Goal: Task Accomplishment & Management: Use online tool/utility

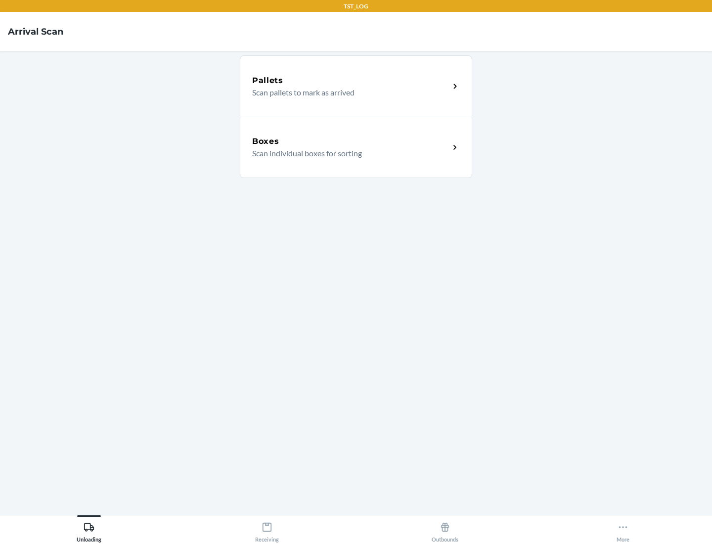
click at [351, 141] on div "Boxes" at bounding box center [350, 141] width 197 height 12
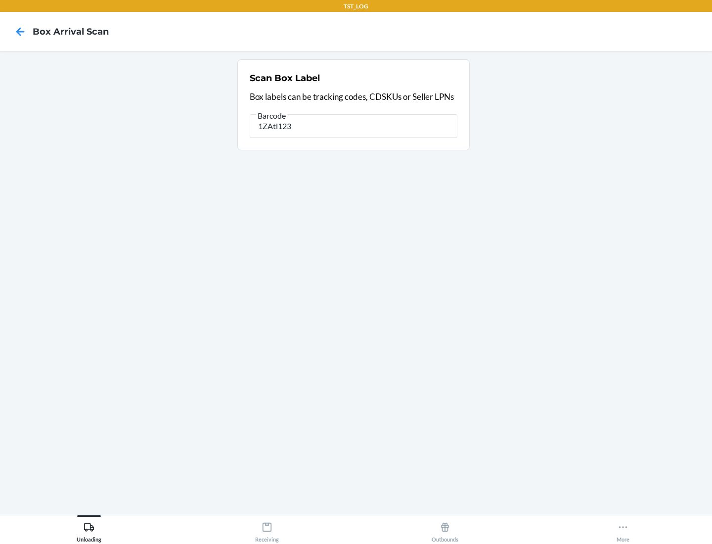
type input "1ZAti123"
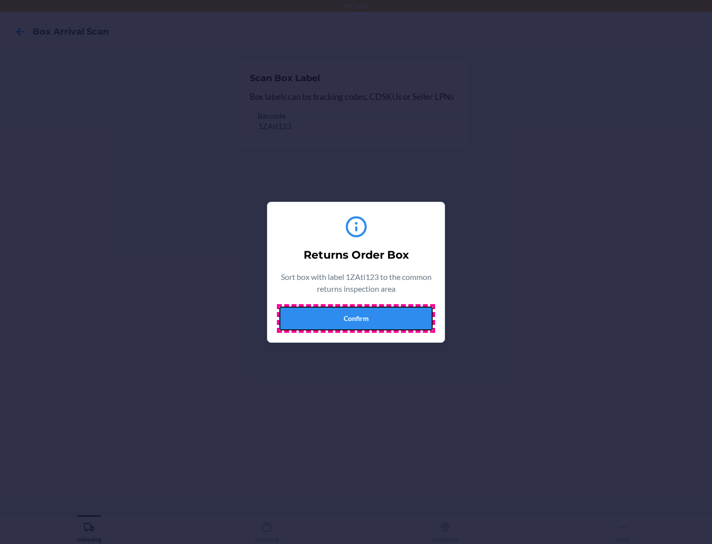
click at [356, 318] on button "Confirm" at bounding box center [355, 319] width 153 height 24
